Goal: Subscribe to service/newsletter

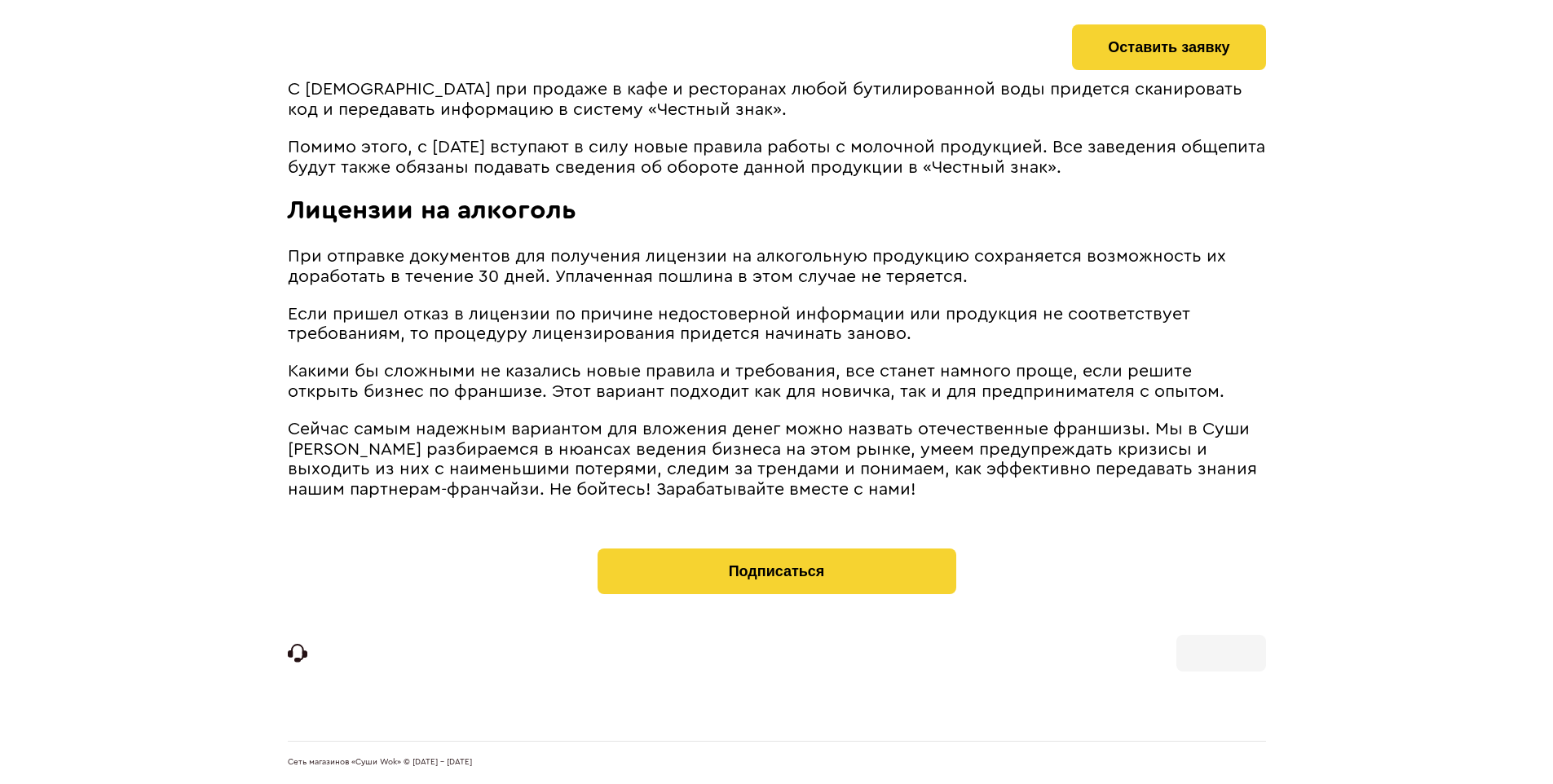
scroll to position [2202, 0]
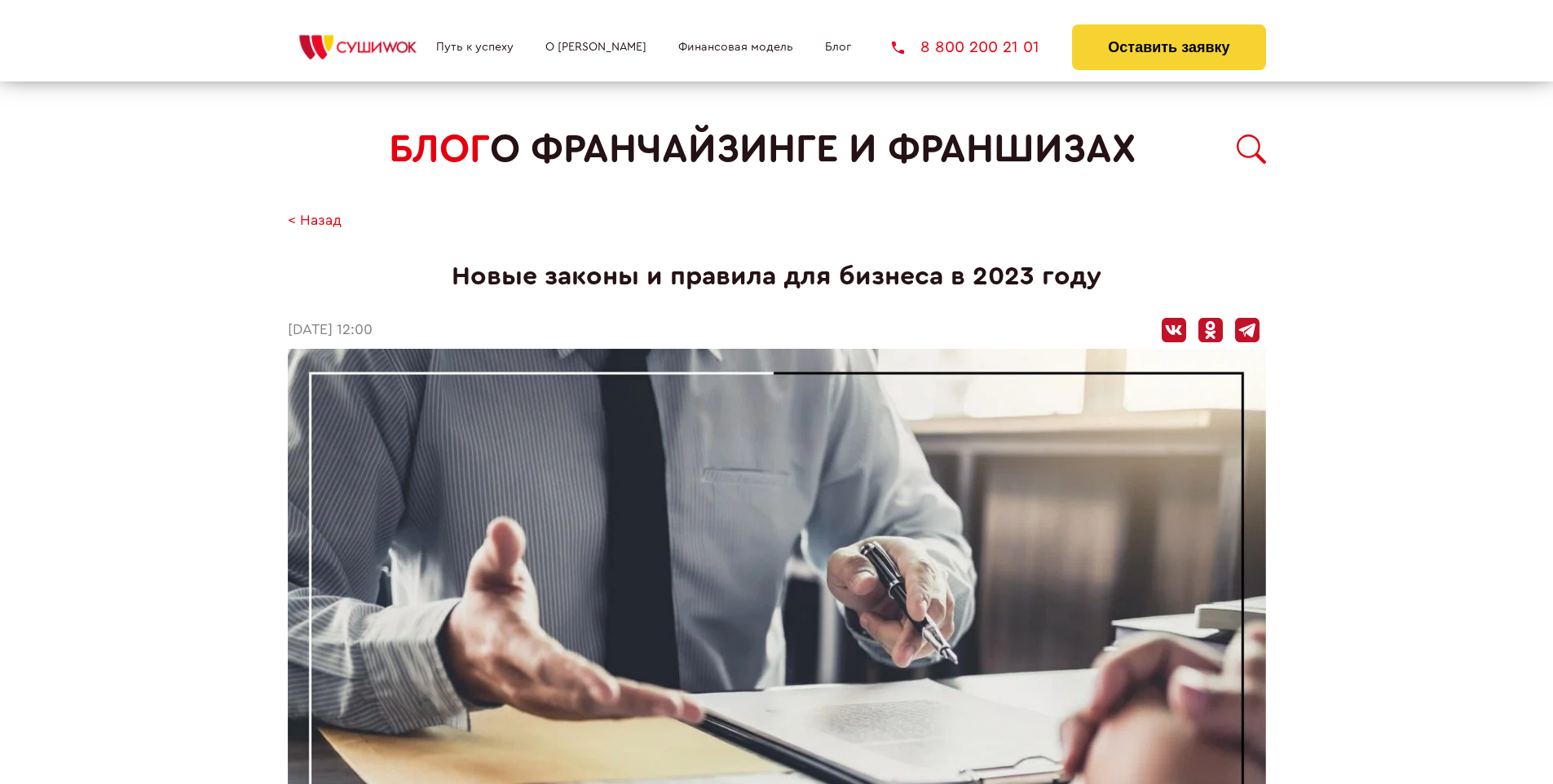
scroll to position [2222, 0]
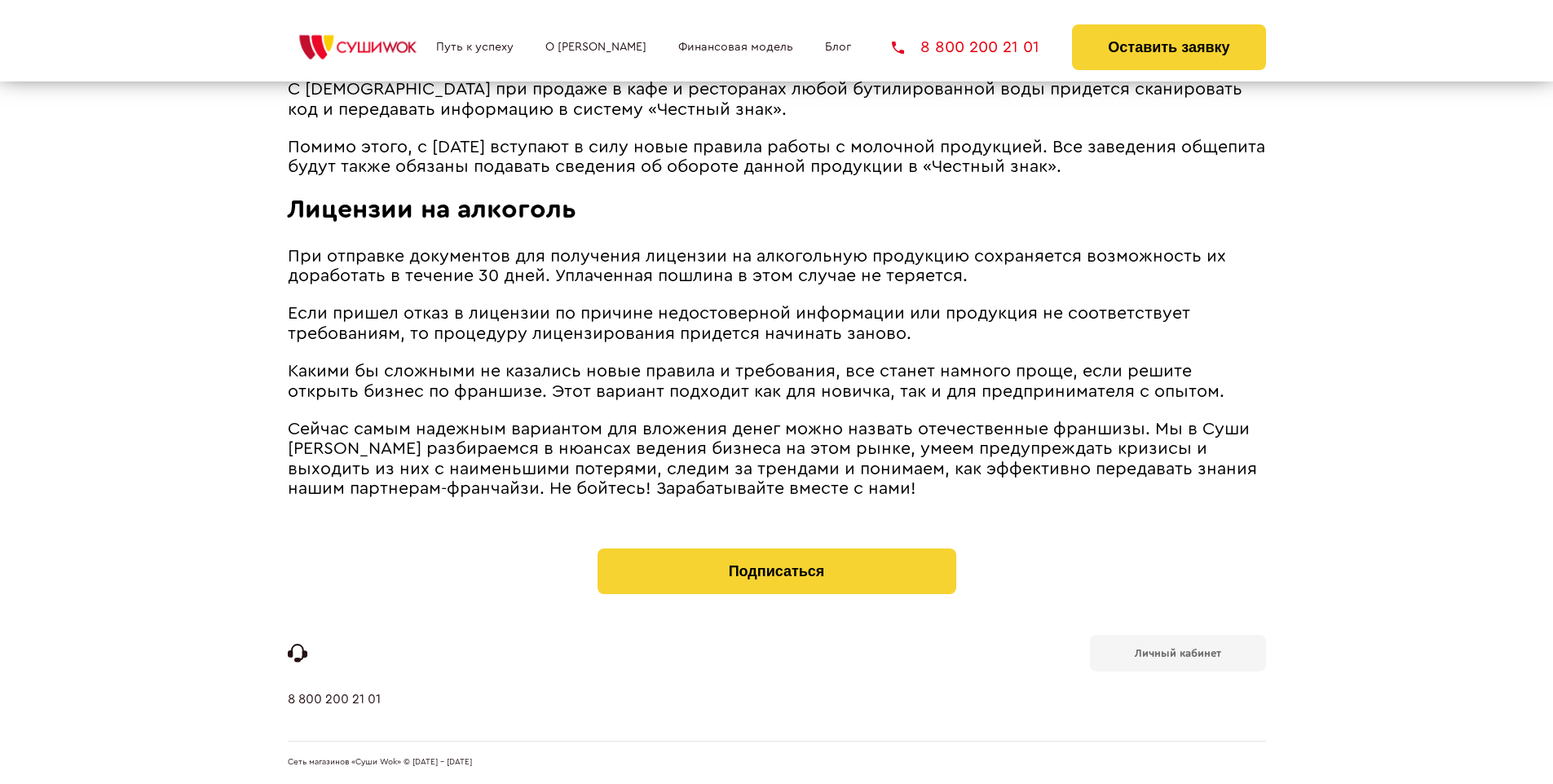
click at [1177, 652] on b "Личный кабинет" at bounding box center [1177, 653] width 86 height 11
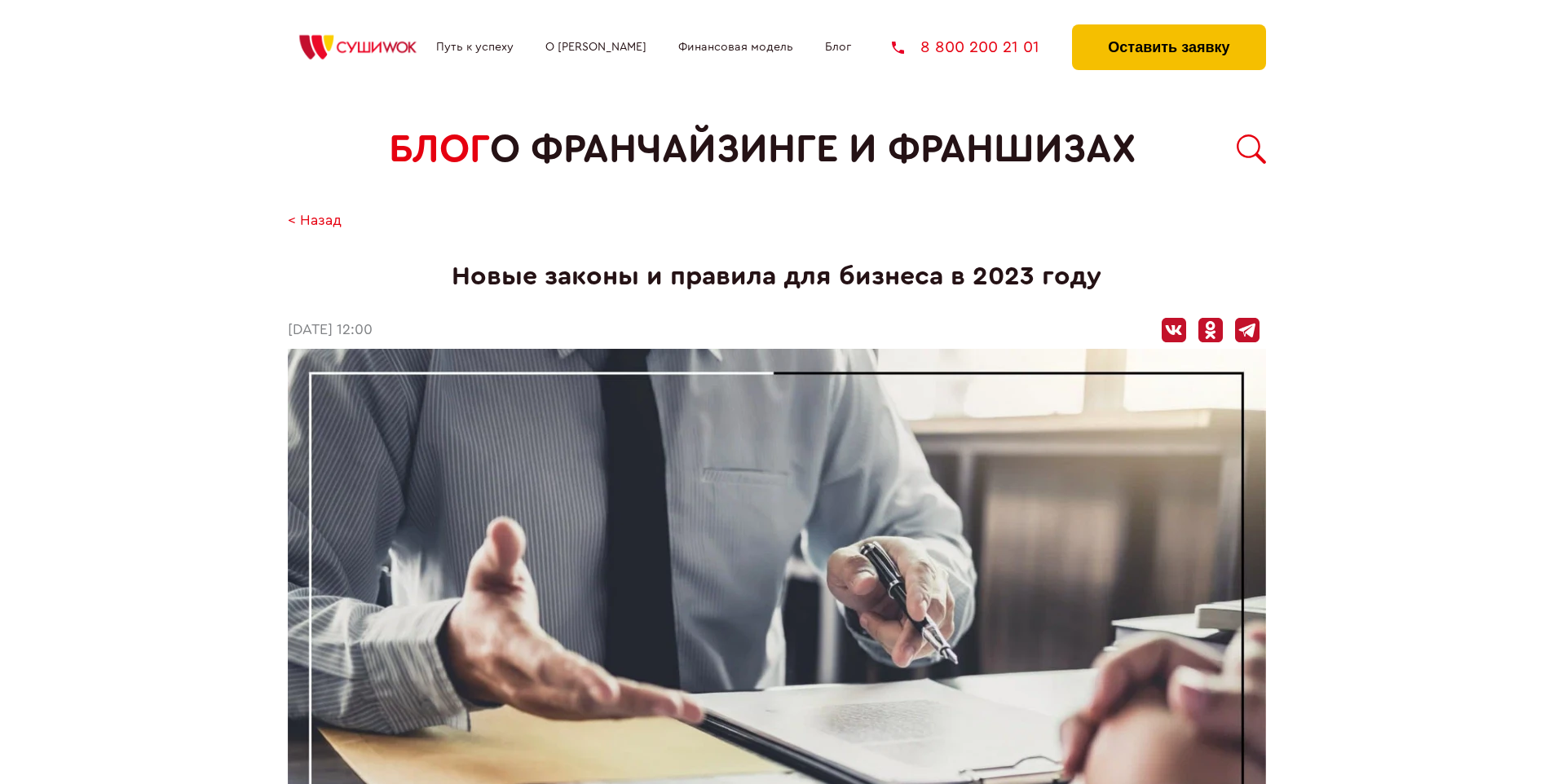
click at [1168, 28] on button "Оставить заявку" at bounding box center [1167, 47] width 193 height 45
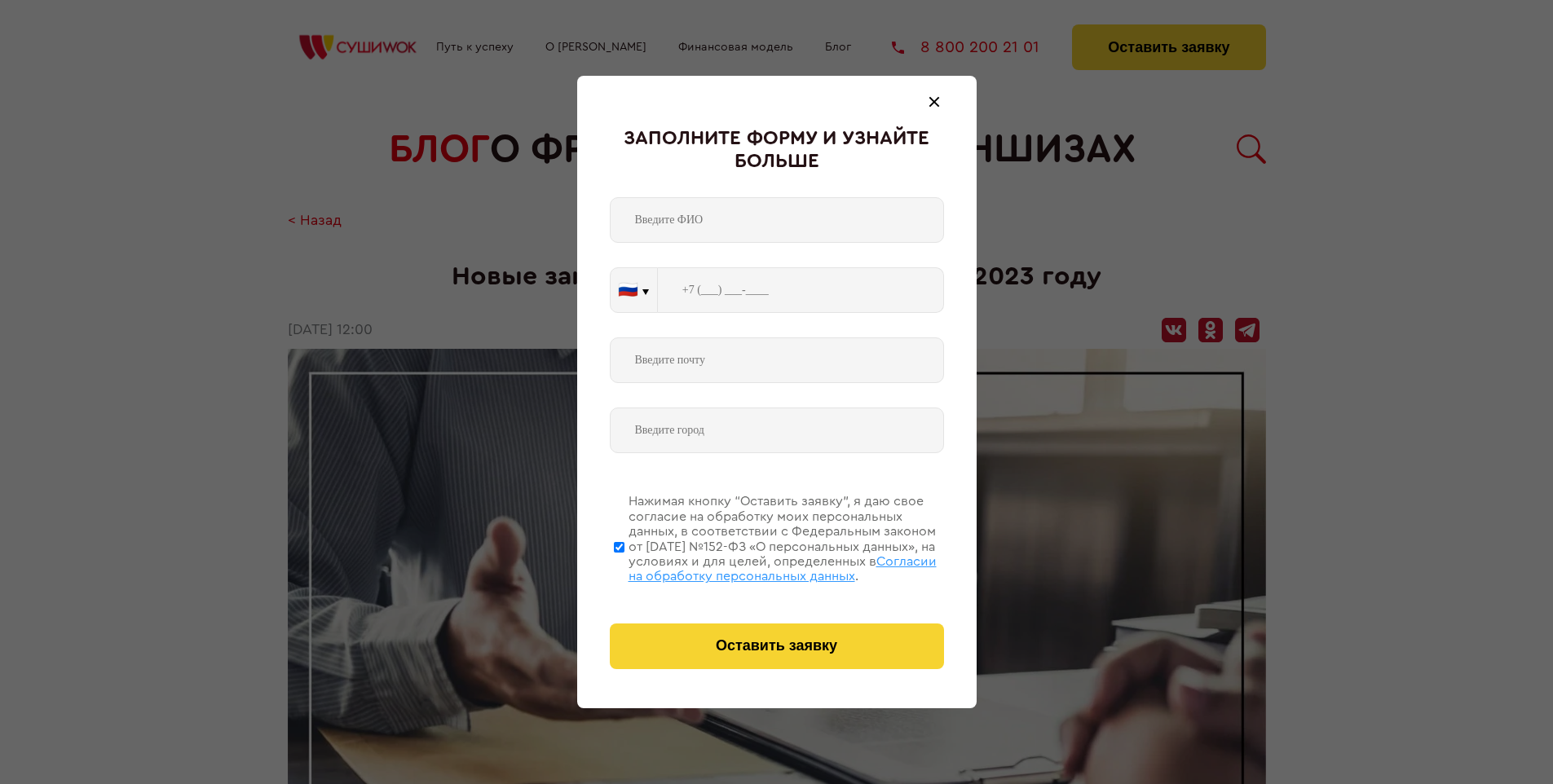
click at [755, 566] on span "Согласии на обработку персональных данных" at bounding box center [782, 568] width 308 height 28
click at [625, 566] on input "Нажимая кнопку “Оставить заявку”, я даю свое согласие на обработку моих персона…" at bounding box center [619, 546] width 11 height 131
checkbox input "false"
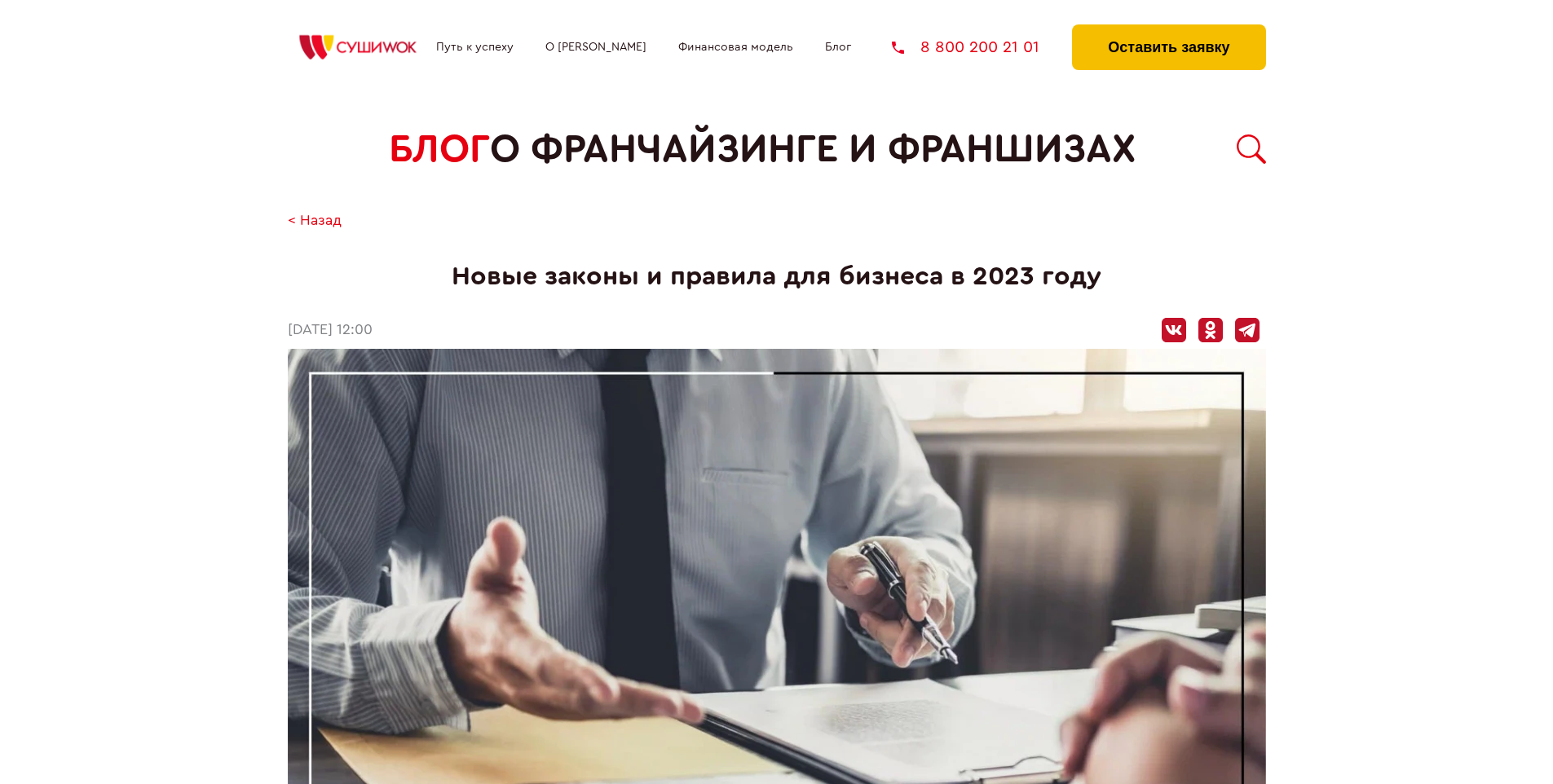
click at [1168, 28] on button "Оставить заявку" at bounding box center [1167, 47] width 193 height 45
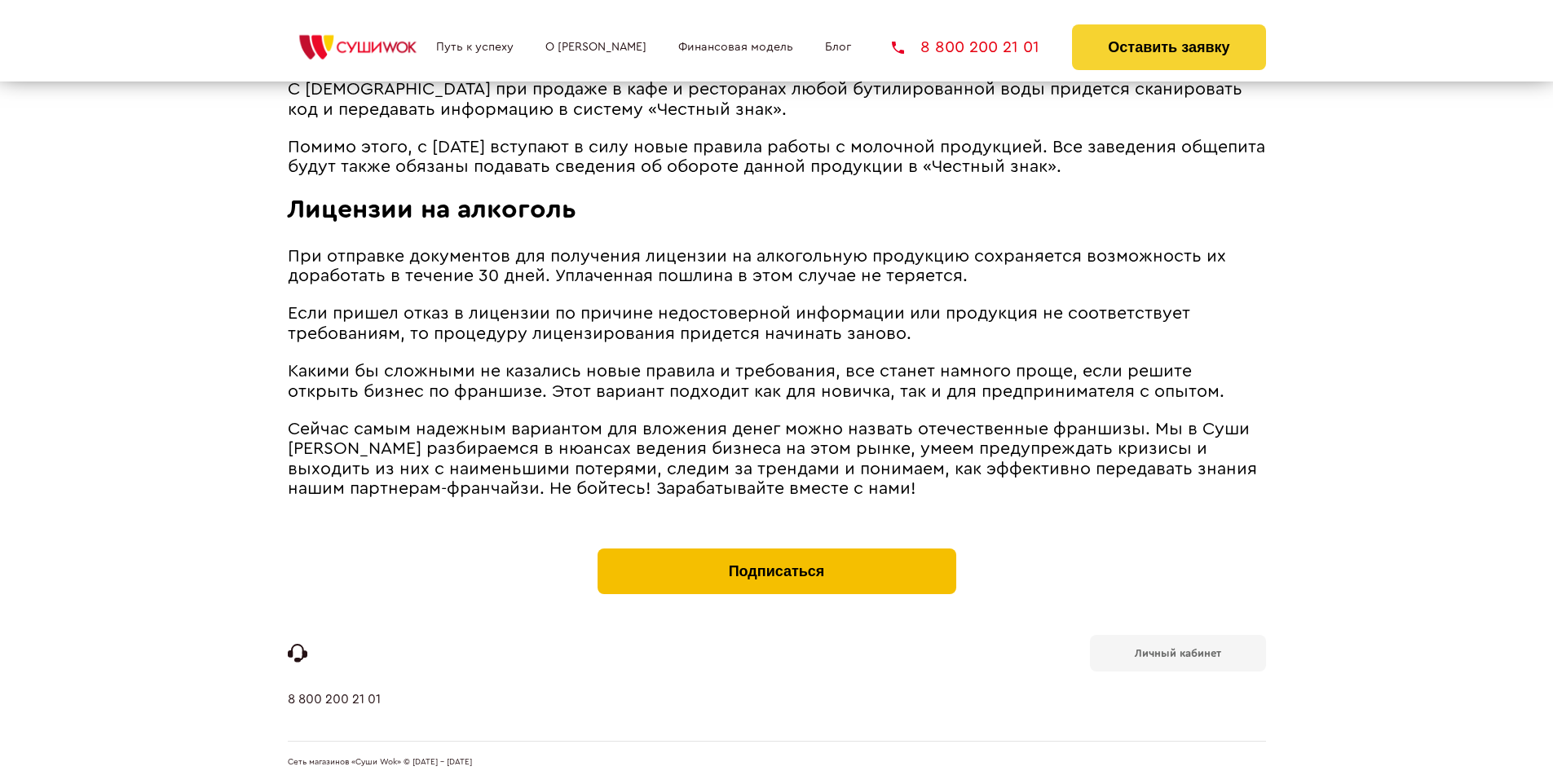
click at [776, 552] on button "Подписаться" at bounding box center [776, 570] width 359 height 45
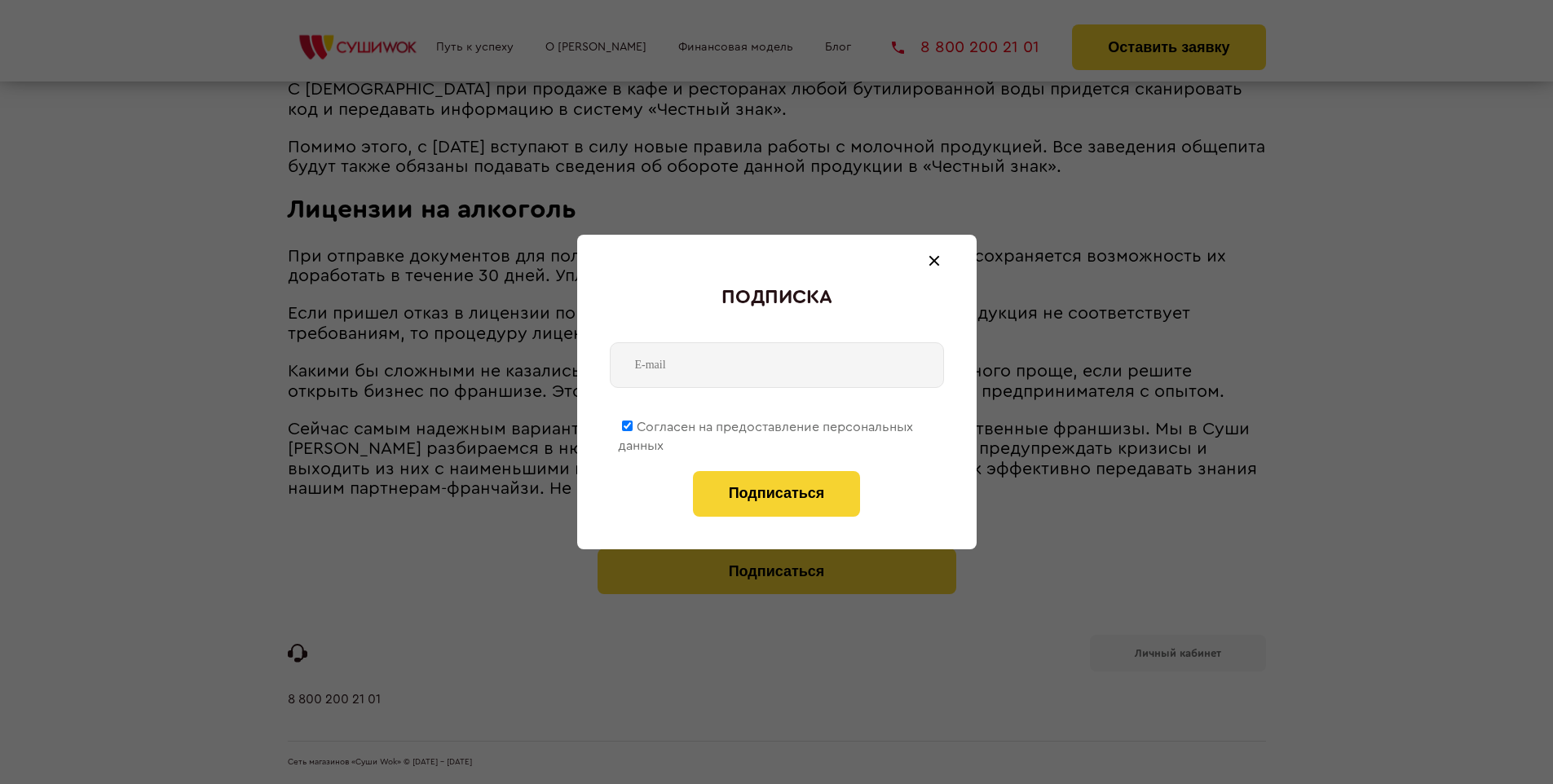
click at [766, 424] on span "Согласен на предоставление персональных данных" at bounding box center [765, 436] width 295 height 32
click at [633, 424] on input "Согласен на предоставление персональных данных" at bounding box center [627, 425] width 11 height 11
checkbox input "false"
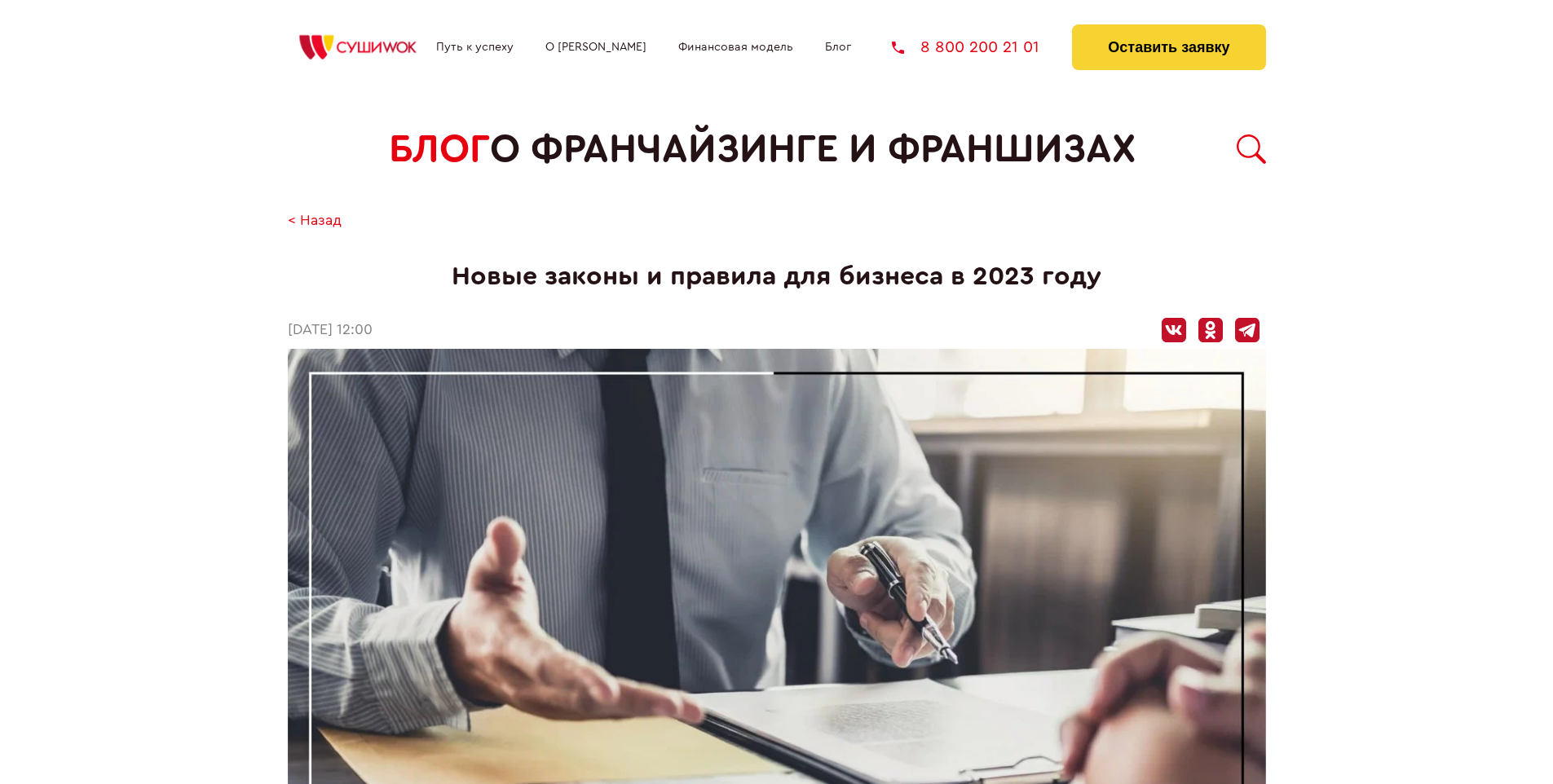
scroll to position [2222, 0]
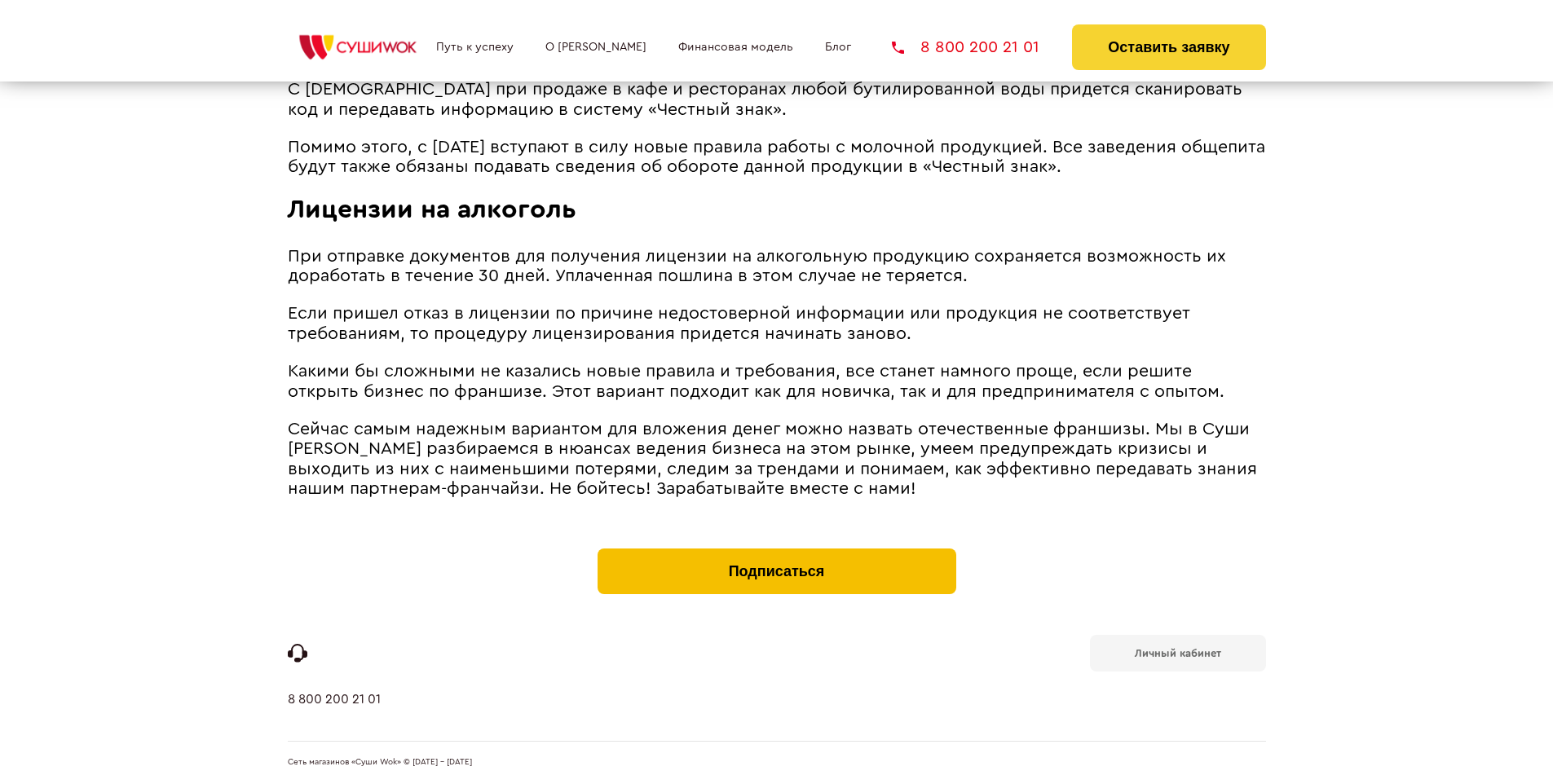
click at [776, 552] on button "Подписаться" at bounding box center [776, 570] width 359 height 45
